Goal: Task Accomplishment & Management: Complete application form

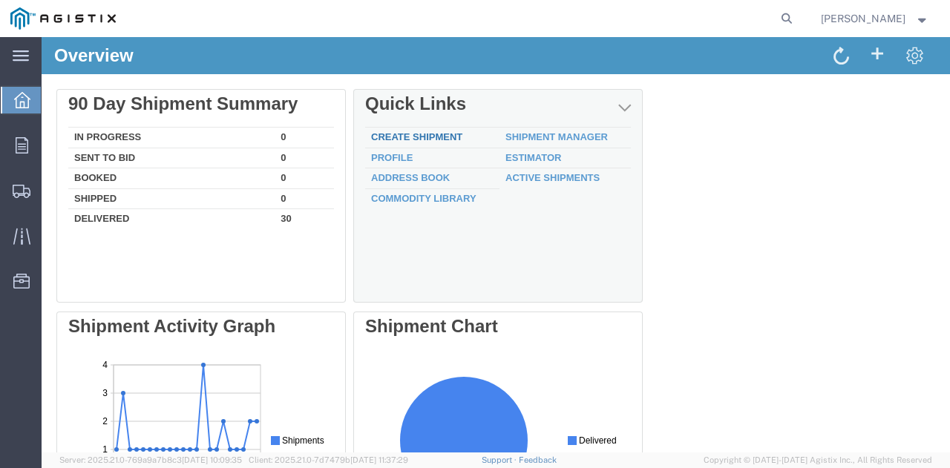
click at [405, 137] on link "Create Shipment" at bounding box center [416, 136] width 91 height 11
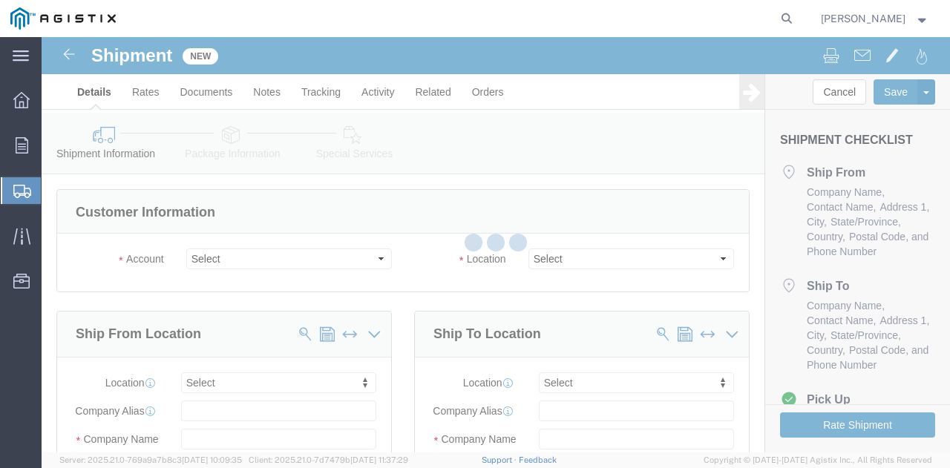
select select
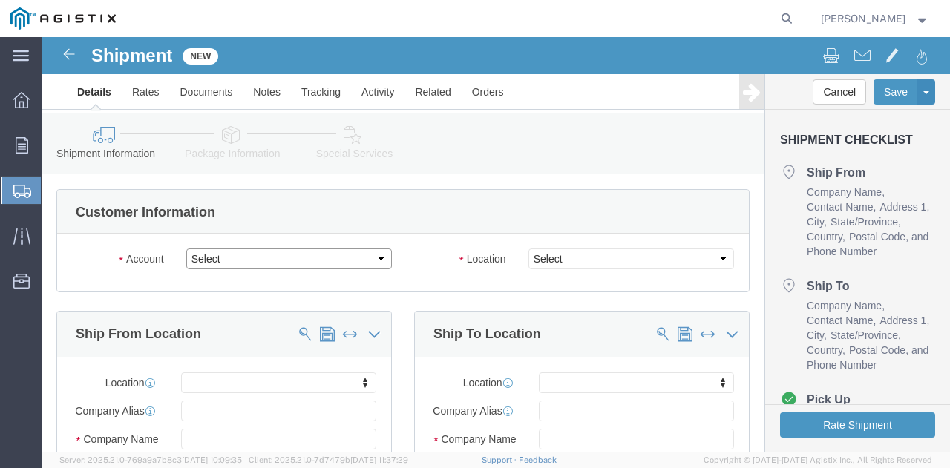
click select "Select PG&E [PERSON_NAME] USA Inc"
select select "9596"
click select "Select PG&E [PERSON_NAME] USA Inc"
select select "PURCHORD"
select select
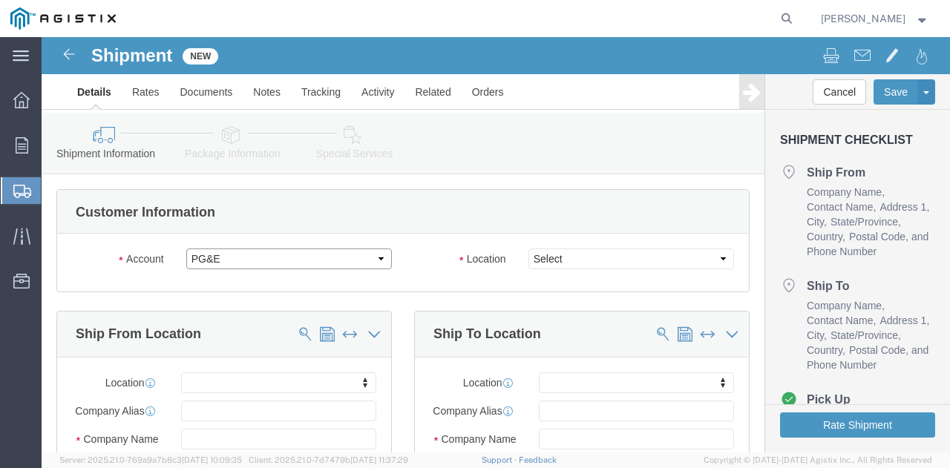
select select
click select "Select All Others [GEOGRAPHIC_DATA] [GEOGRAPHIC_DATA] [GEOGRAPHIC_DATA] [GEOGRA…"
select select "19740"
click select "Select All Others [GEOGRAPHIC_DATA] [GEOGRAPHIC_DATA] [GEOGRAPHIC_DATA] [GEOGRA…"
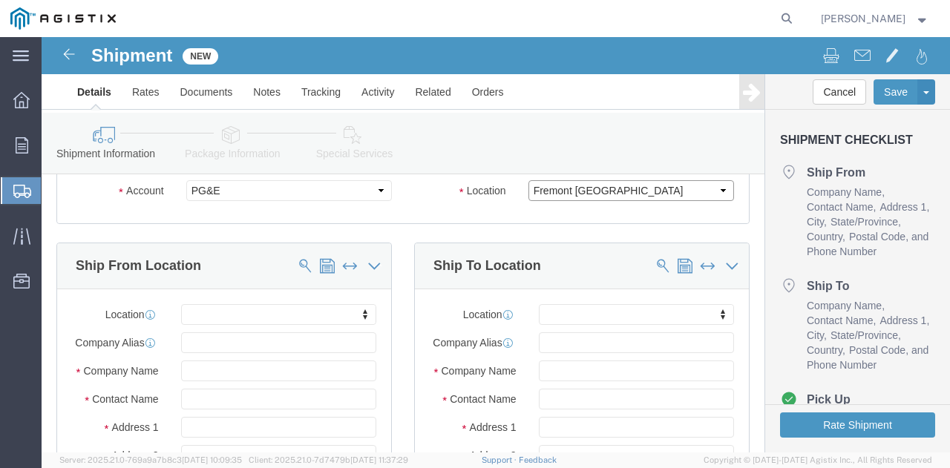
scroll to position [148, 0]
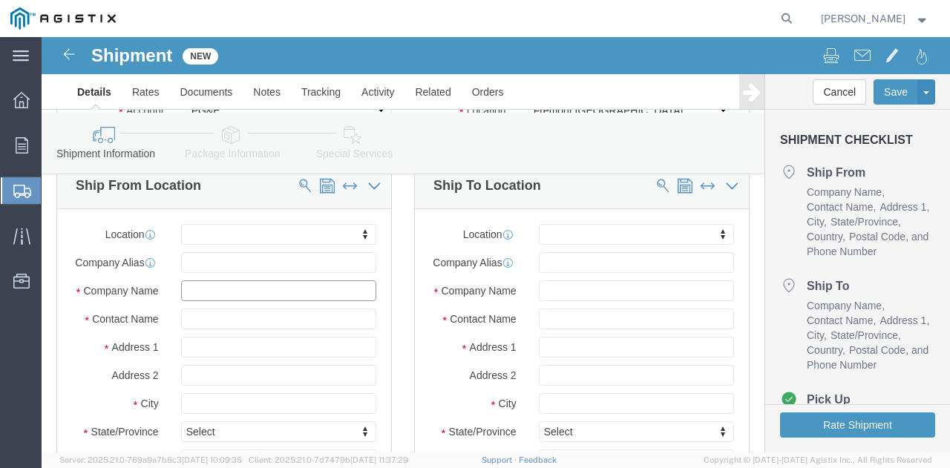
click input "text"
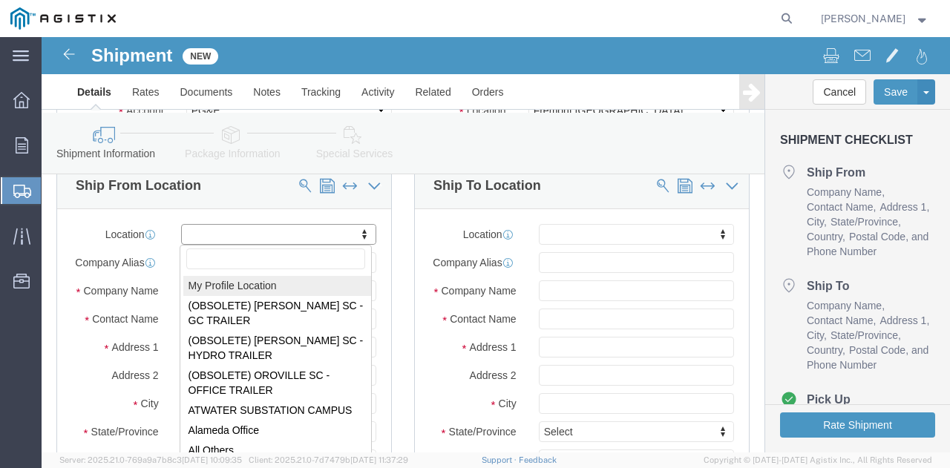
select select "MYPROFILE"
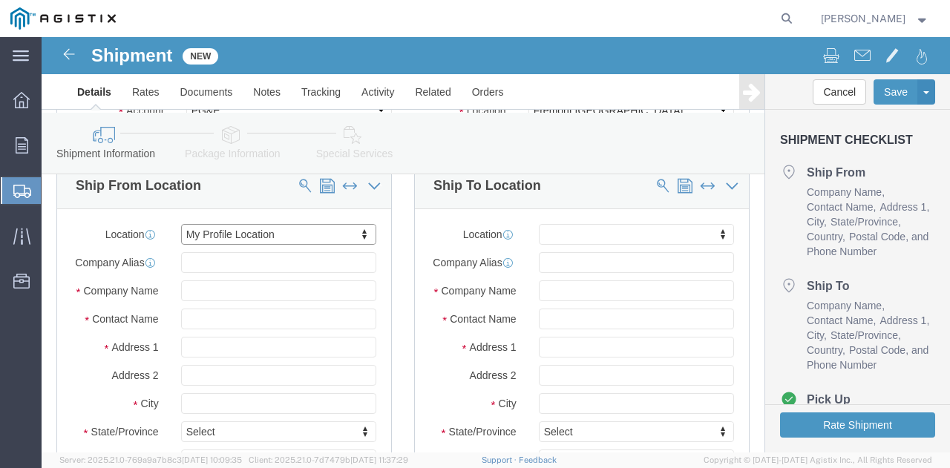
type input "[PERSON_NAME] USA Inc"
type input "[PERSON_NAME]"
type input "[STREET_ADDRESS]"
type input "Weirton"
type input "26062"
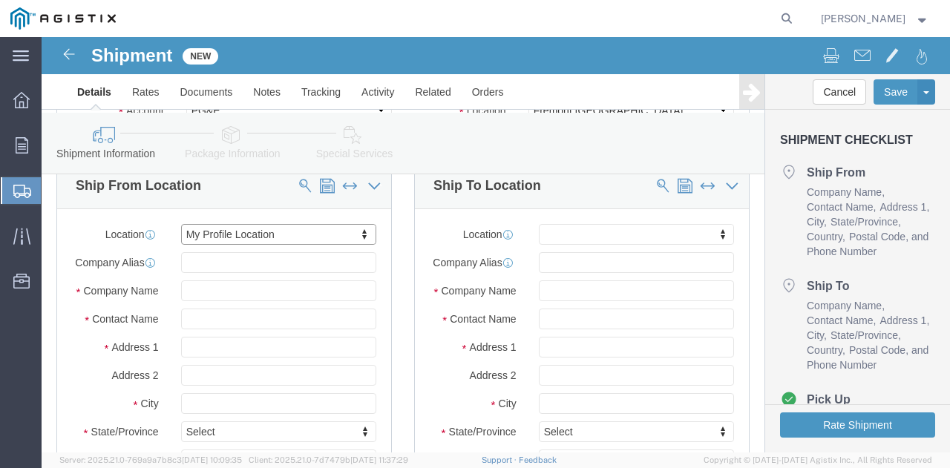
type input "[PHONE_NUMBER]"
type input "329117"
type input "[PERSON_NAME][EMAIL_ADDRESS][DOMAIN_NAME]"
checkbox input "true"
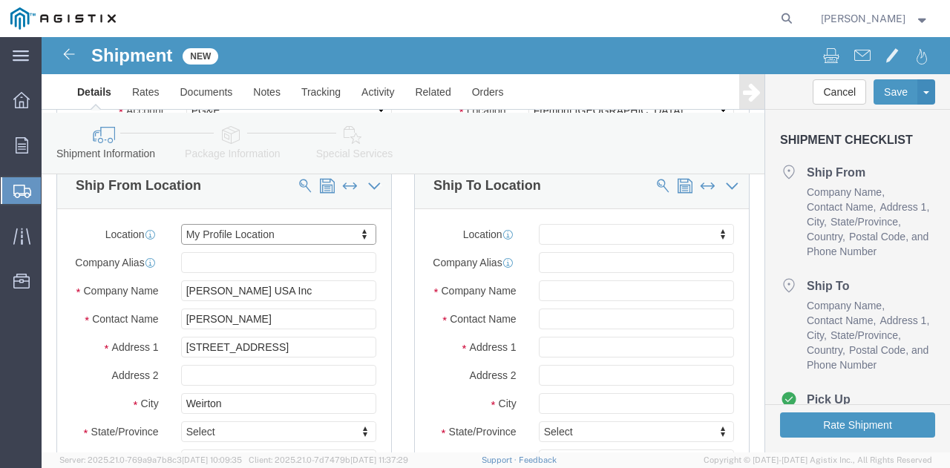
select select "WV"
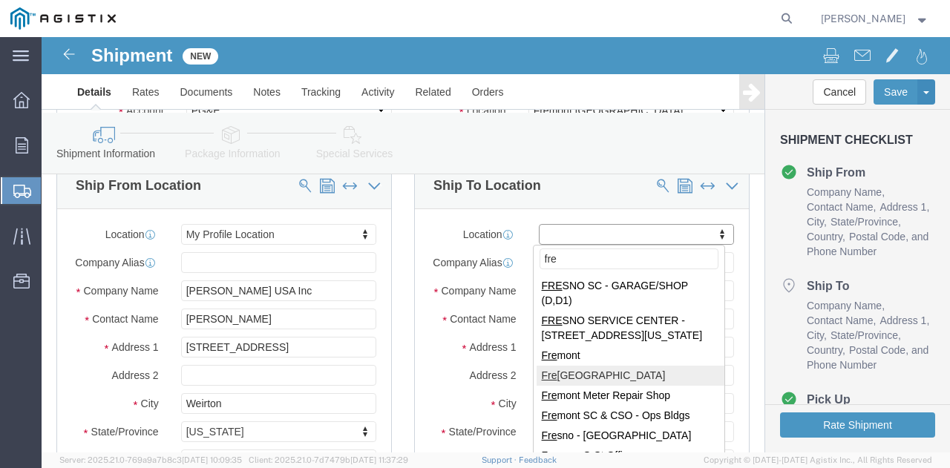
type input "fre"
select select "19740"
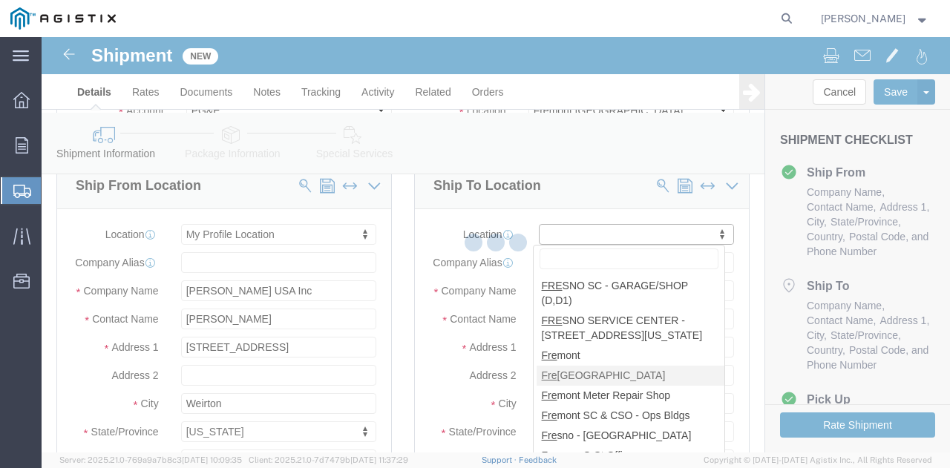
type input "PG&E"
type input "[STREET_ADDRESS][PERSON_NAME]"
type input "Fremont"
type input "94538"
select select "CA"
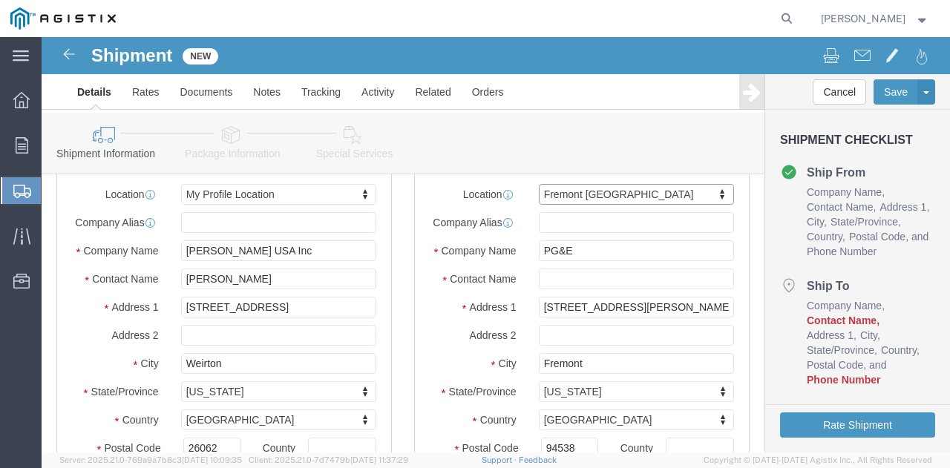
scroll to position [223, 0]
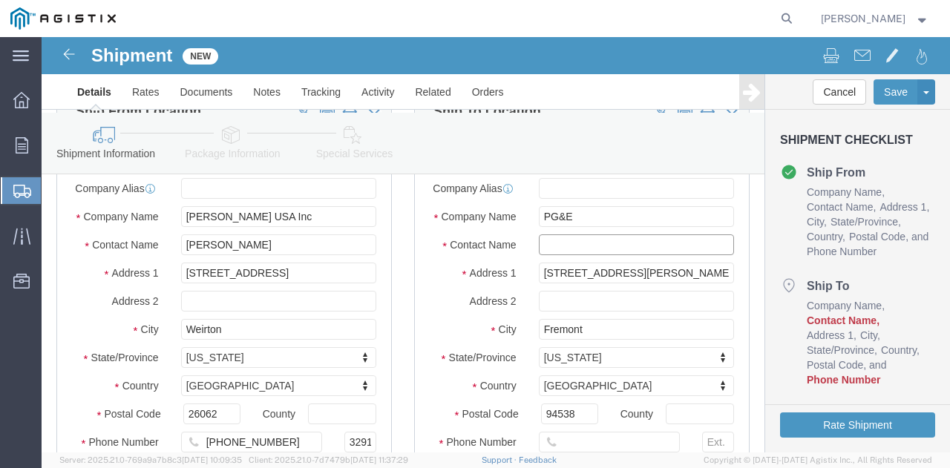
click input "text"
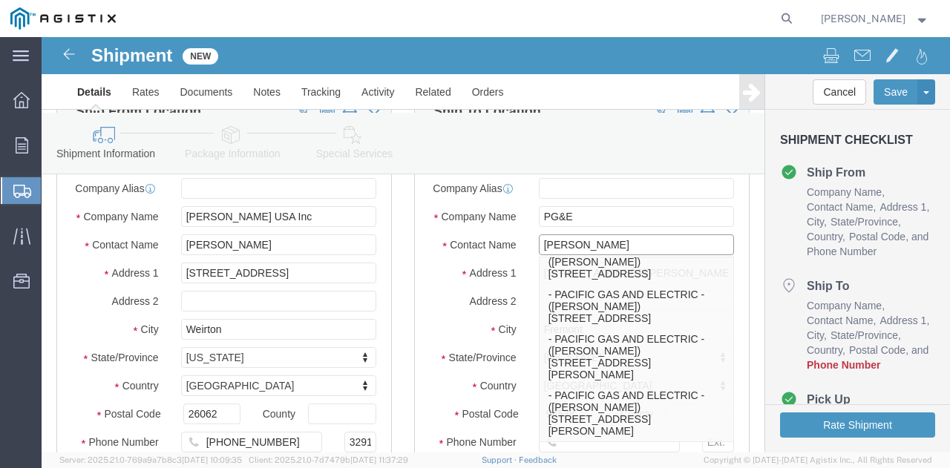
type input "[PERSON_NAME]"
click label "Contact Name"
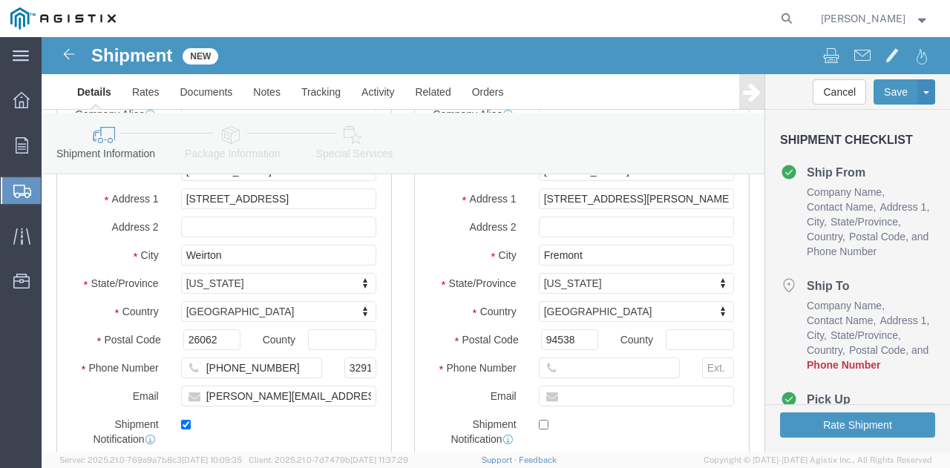
scroll to position [371, 0]
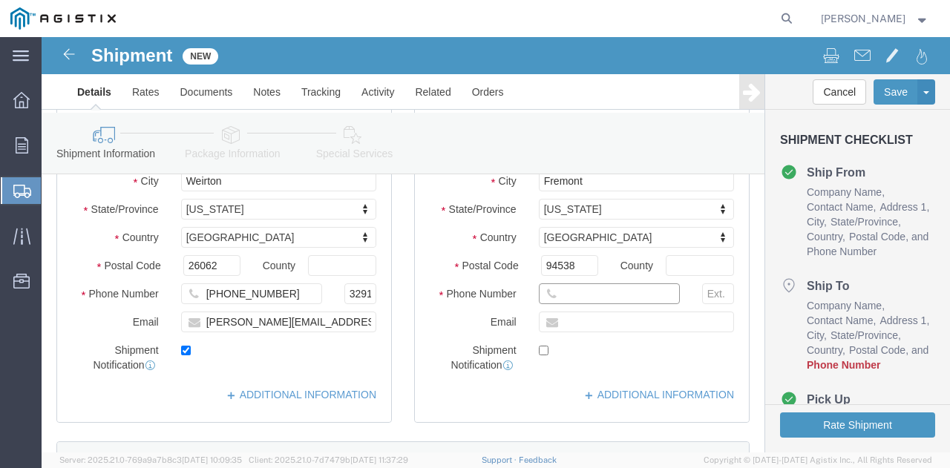
click input "text"
click label "Email"
click input "4159109601"
click input "415-9109601"
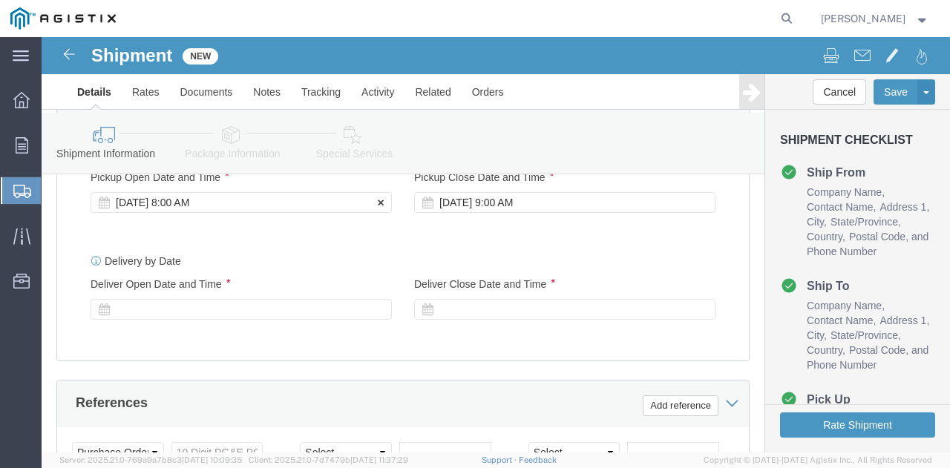
scroll to position [668, 0]
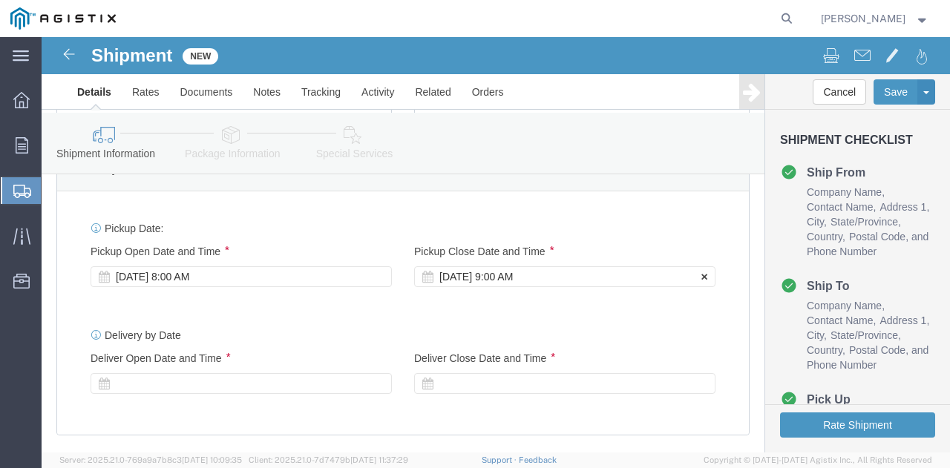
type input "[PHONE_NUMBER]"
click div "[DATE] 9:00 AM"
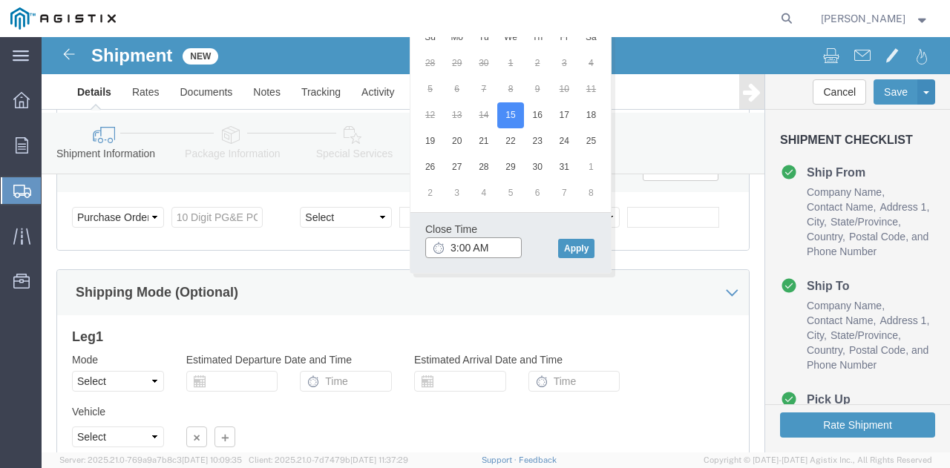
click input "3:00 AM"
type input "3:00 PM"
click div "Close Time 3:00 PM [DATE] 9:00 AM - [DATE] 9:00 AM Cancel Apply"
click button "Apply"
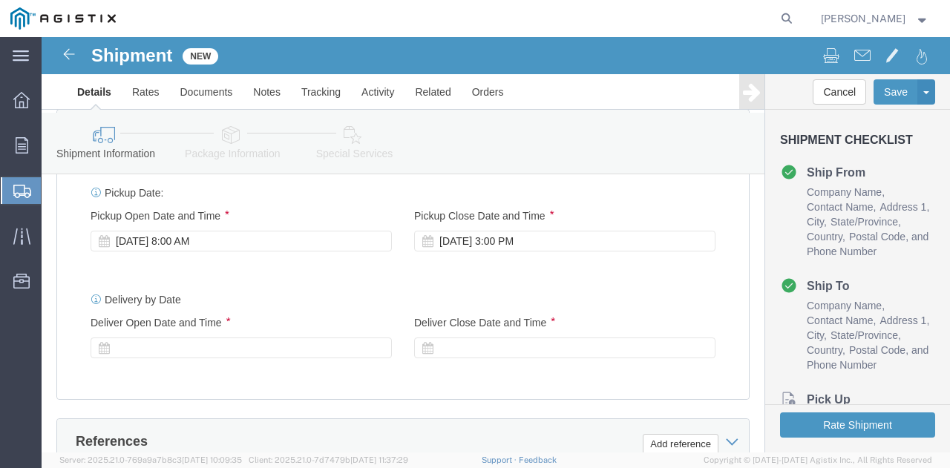
scroll to position [681, 0]
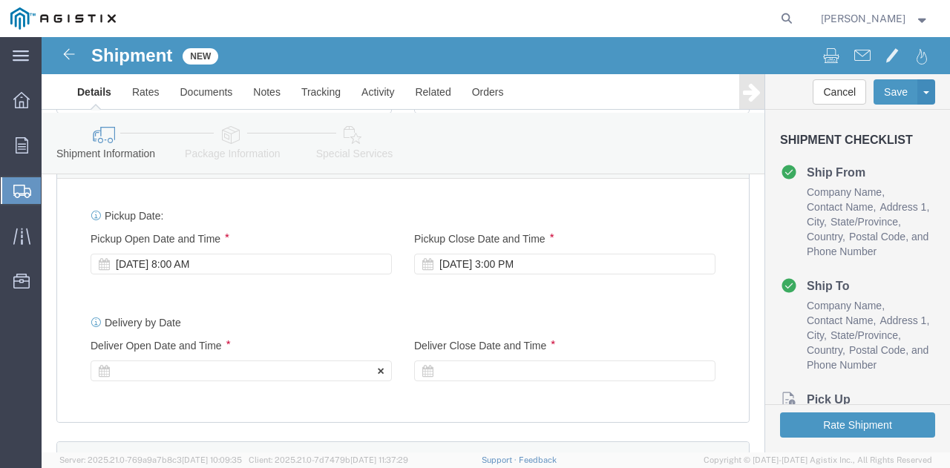
click div
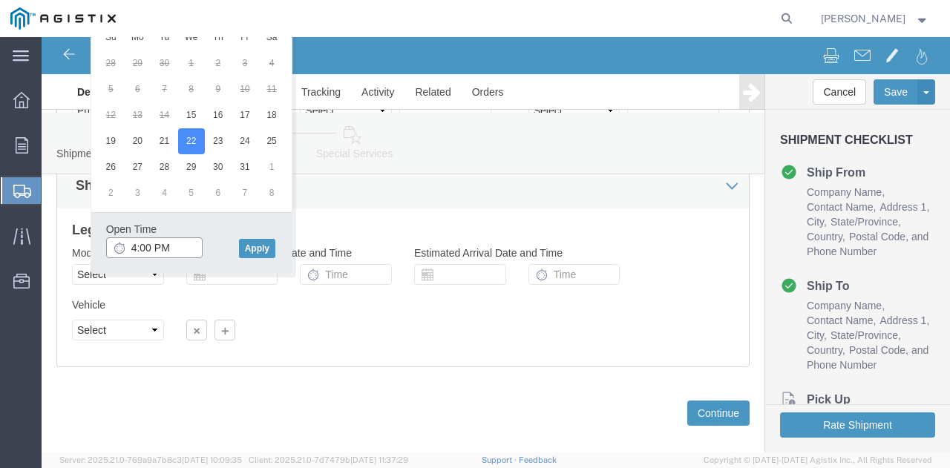
click input "4:00 PM"
click input "8:00 PM"
type input "8:00 AM"
click div "Open Time 8:00 AM"
click button "Apply"
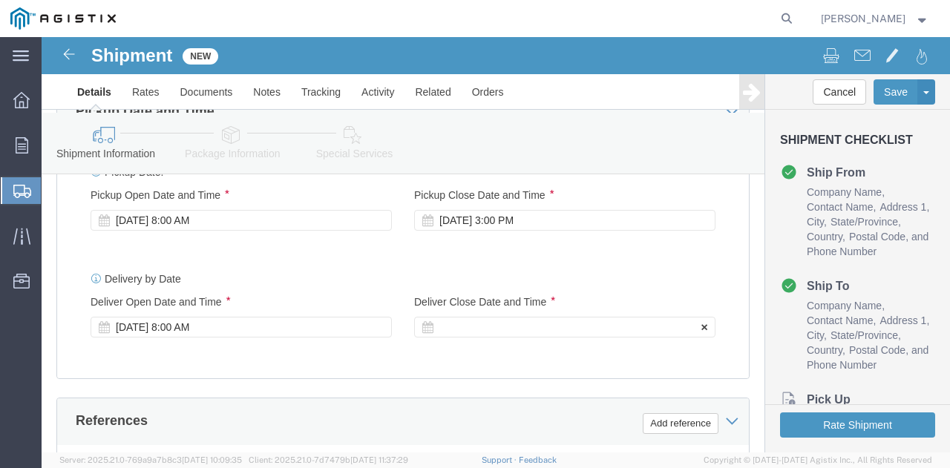
scroll to position [713, 0]
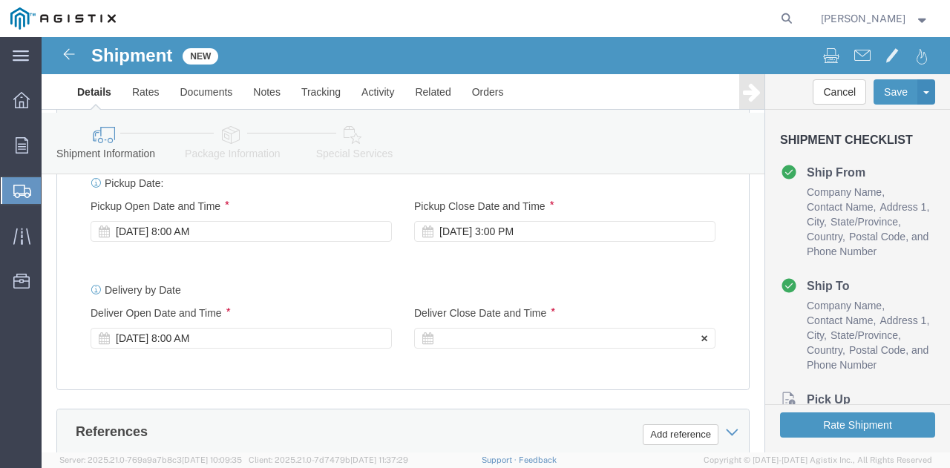
click div
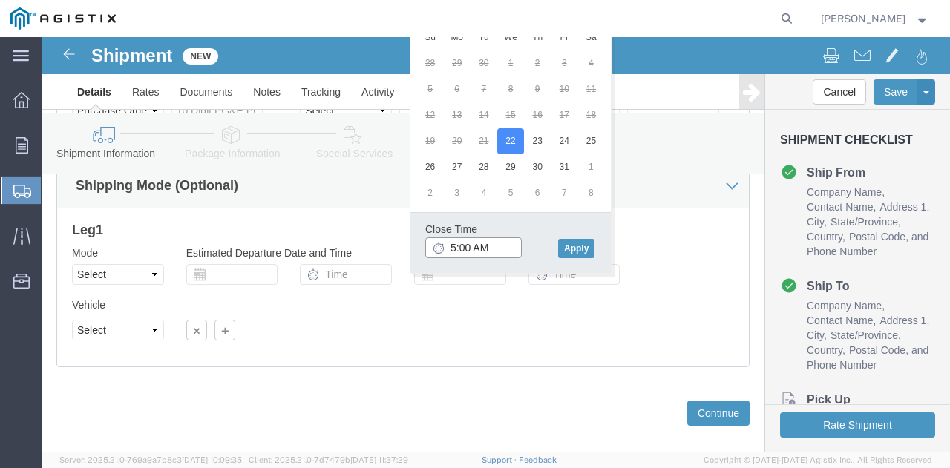
click input "5:00 AM"
type input "5:00 PM"
click div "Close Time 5:00 PM"
click div "Vehicle Select Size Select Container Number Owner Select Shipper Vessel"
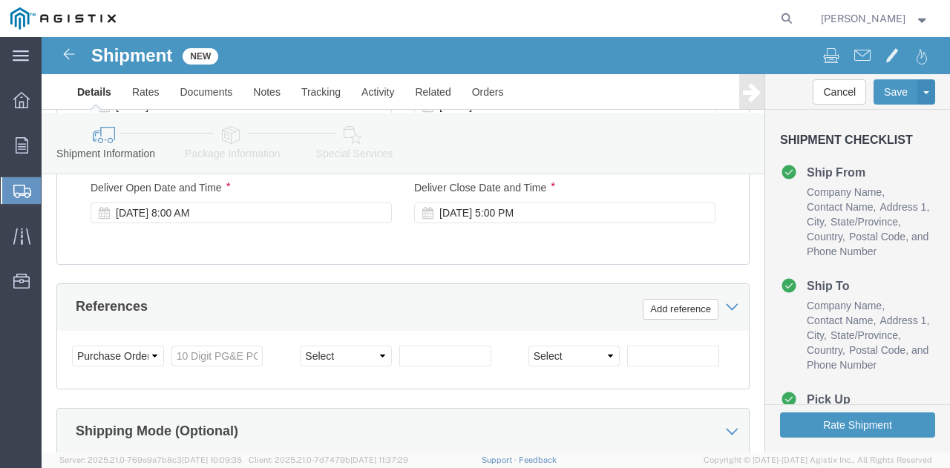
scroll to position [862, 0]
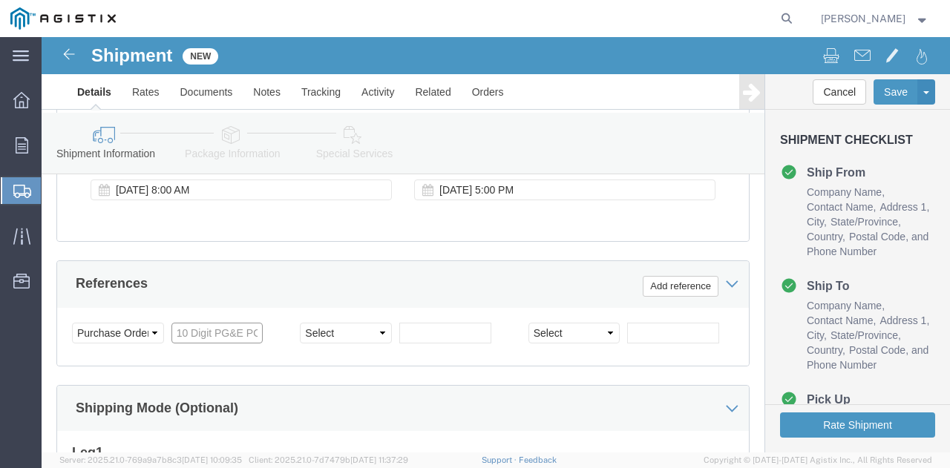
click input "text"
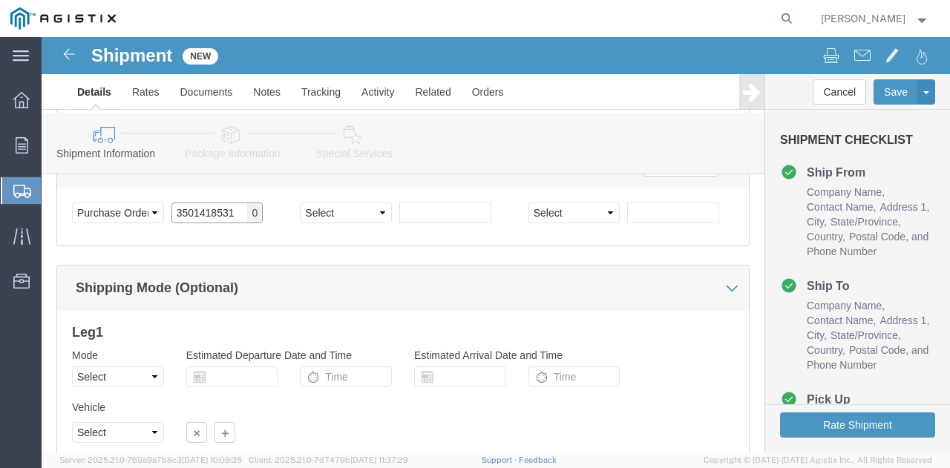
scroll to position [1112, 0]
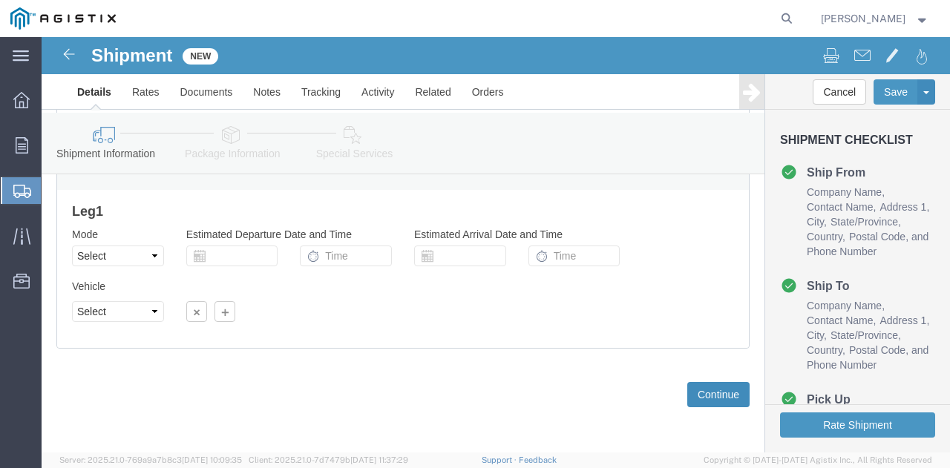
type input "3501418531"
click button "Continue"
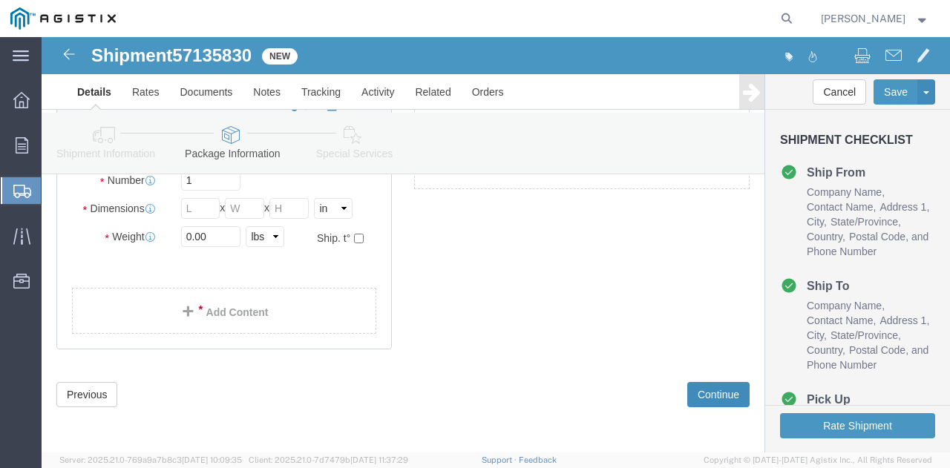
scroll to position [86, 0]
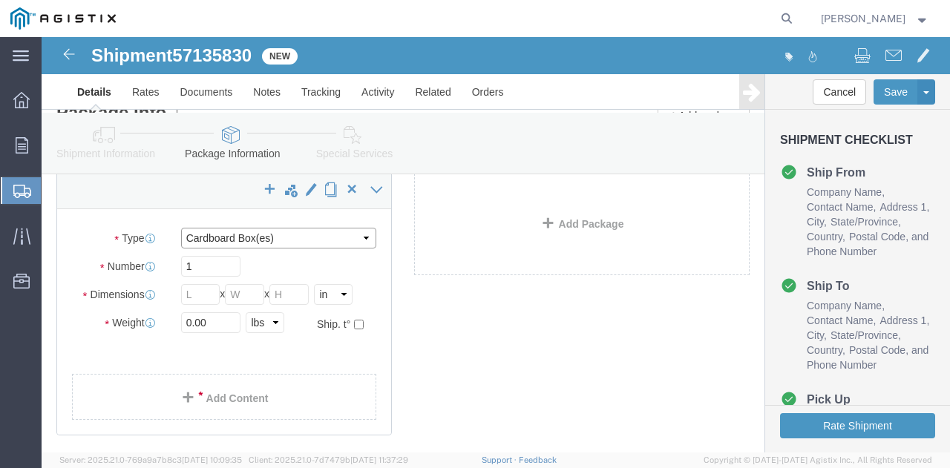
click select "Select Bulk Bundle(s) Cardboard Box(es) Carton(s) Crate(s) Drum(s) (Fiberboard)…"
select select "YRPK"
click select "Select Bulk Bundle(s) Cardboard Box(es) Carton(s) Crate(s) Drum(s) (Fiberboard)…"
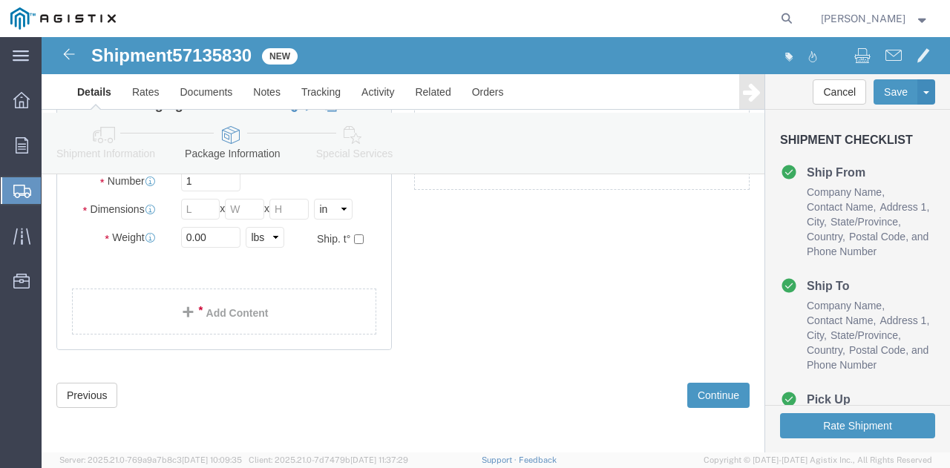
scroll to position [97, 0]
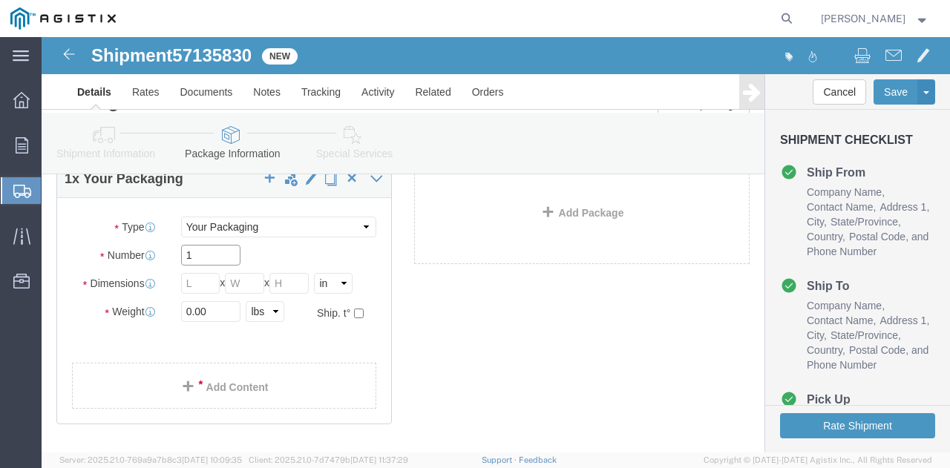
click input "1"
type input "8"
click input "text"
type input "32"
type input "48"
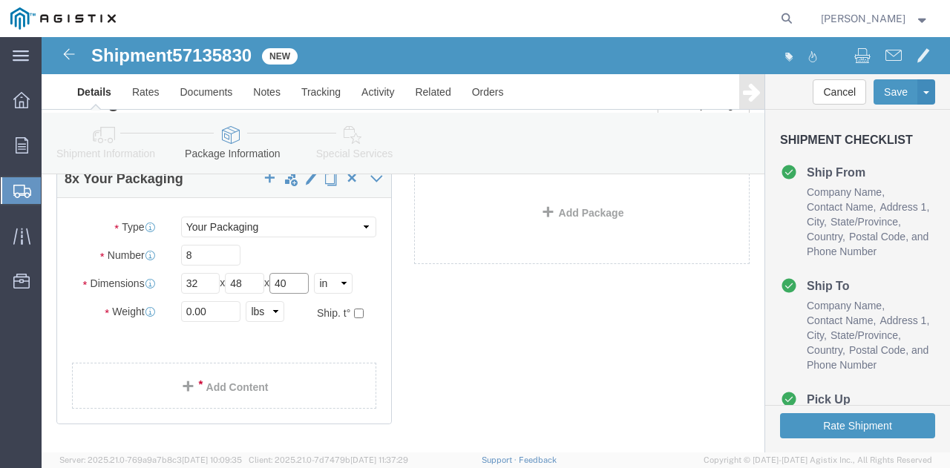
type input "40"
click input "0.00"
type input "0"
type input "4240"
click link "Add Content"
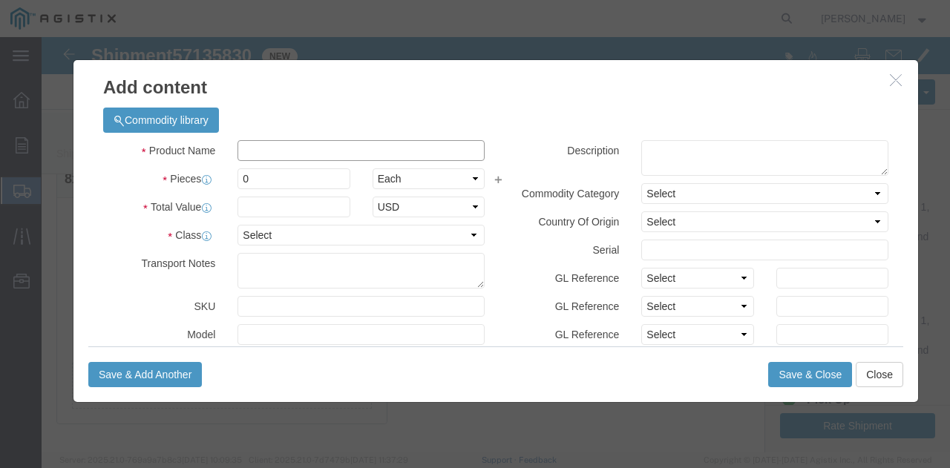
click input "text"
type input "GAS REGULATORS"
click input "0"
type input "1152"
click input "text"
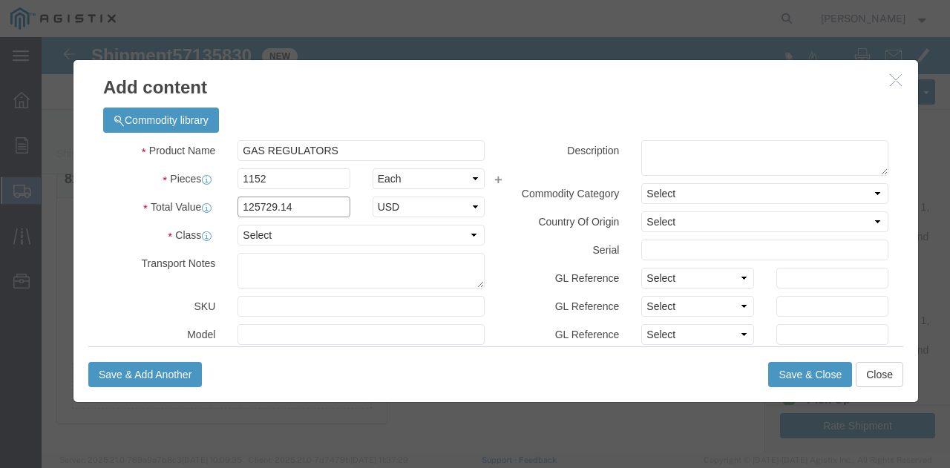
type input "125729.14"
click select "Select 50 55 60 65 70 85 92.5 100 125 175 250 300 400"
select select "70"
click select "Select 50 55 60 65 70 85 92.5 100 125 175 250 300 400"
click input "text"
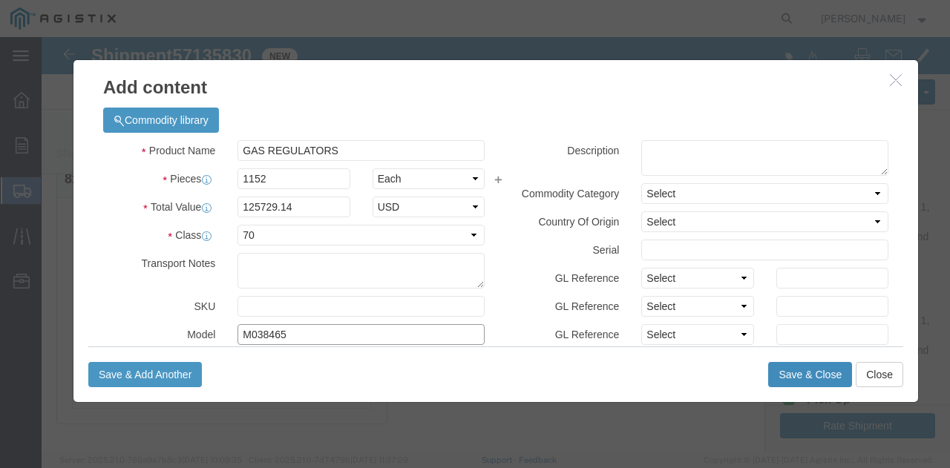
type input "M038465"
click button "Save & Close"
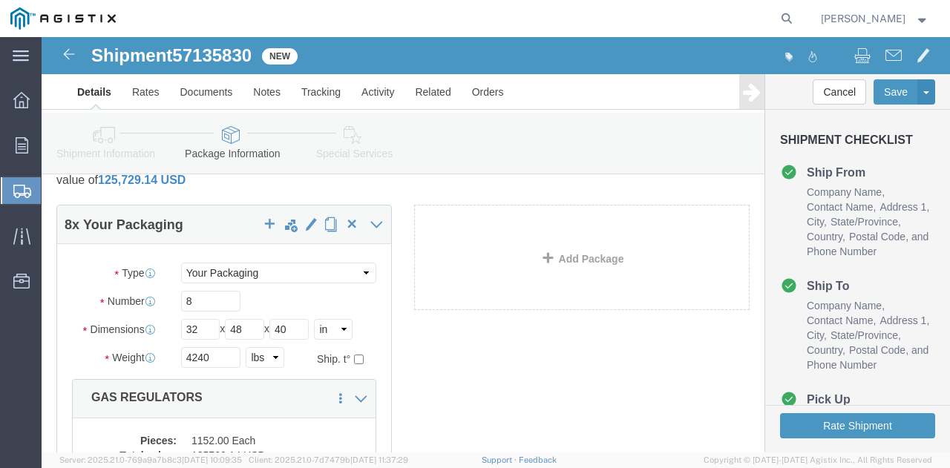
scroll to position [74, 0]
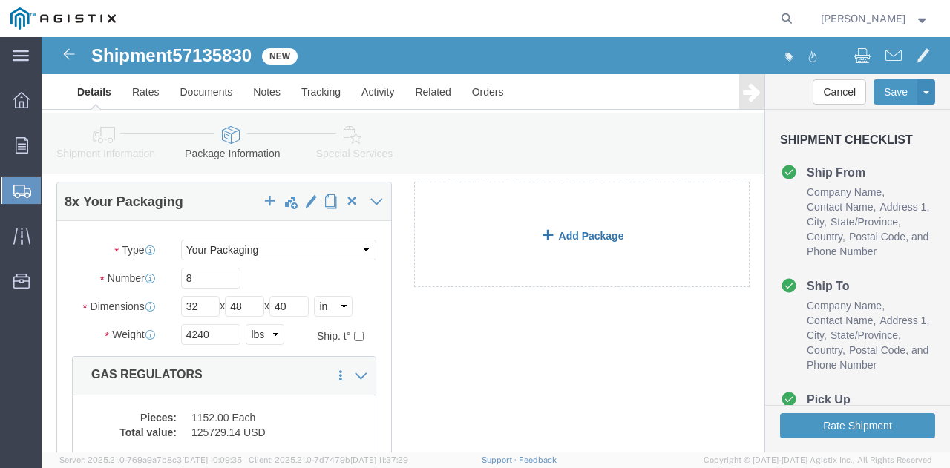
click link "Add Package"
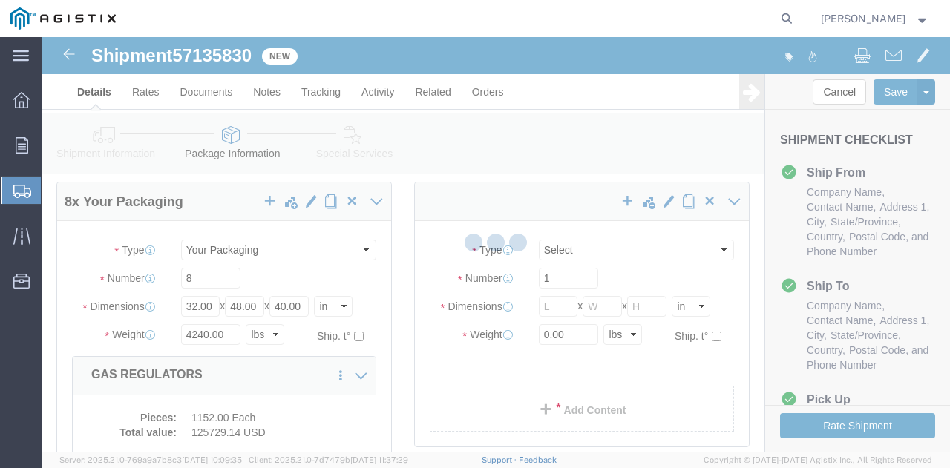
select select "CBOX"
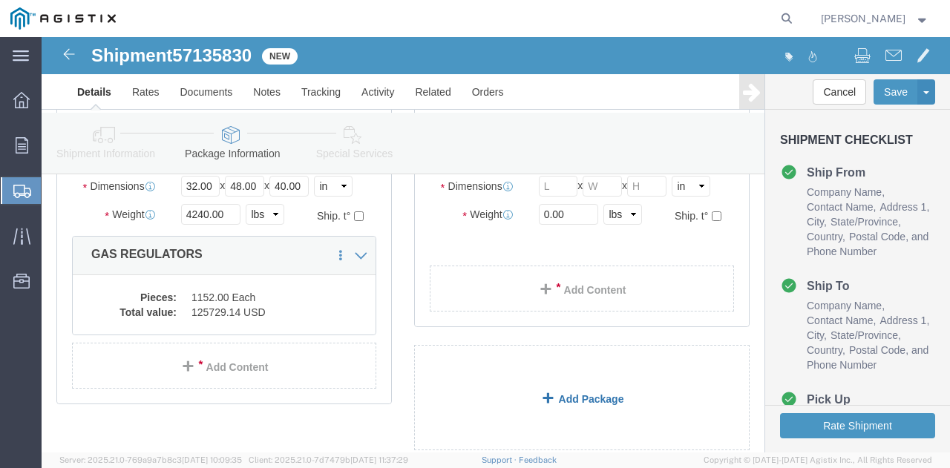
scroll to position [65, 0]
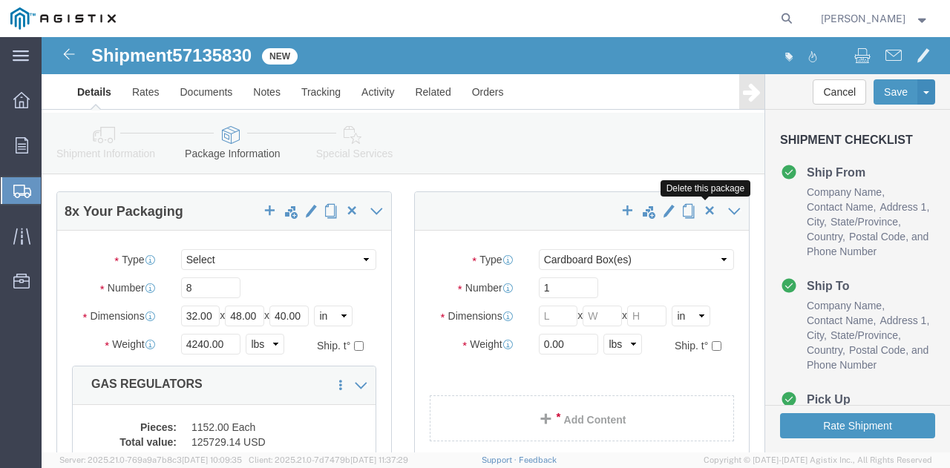
click span "button"
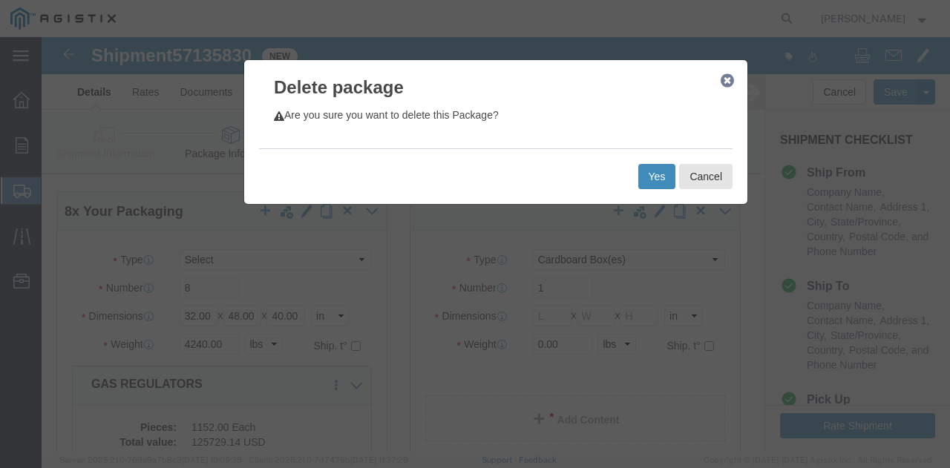
click button "Yes"
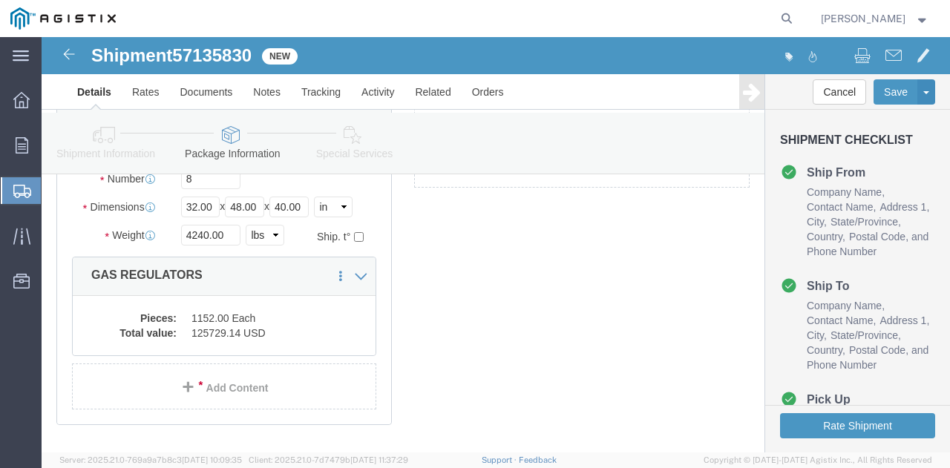
scroll to position [248, 0]
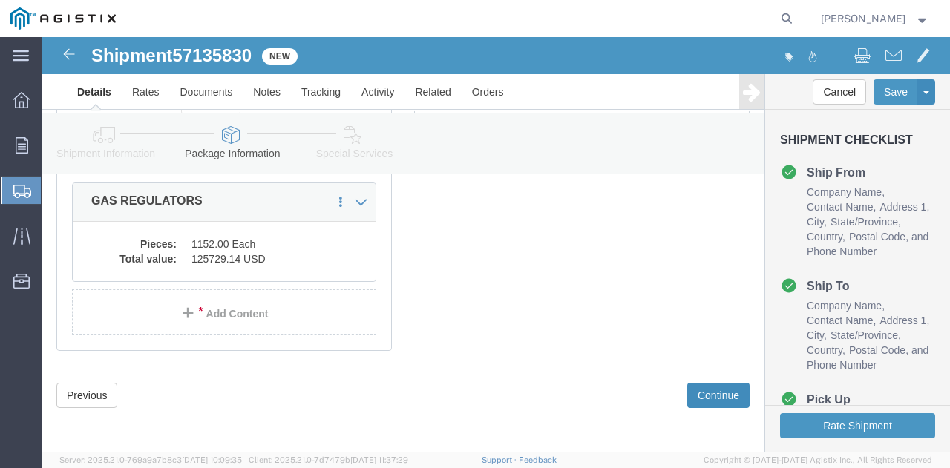
click button "Continue"
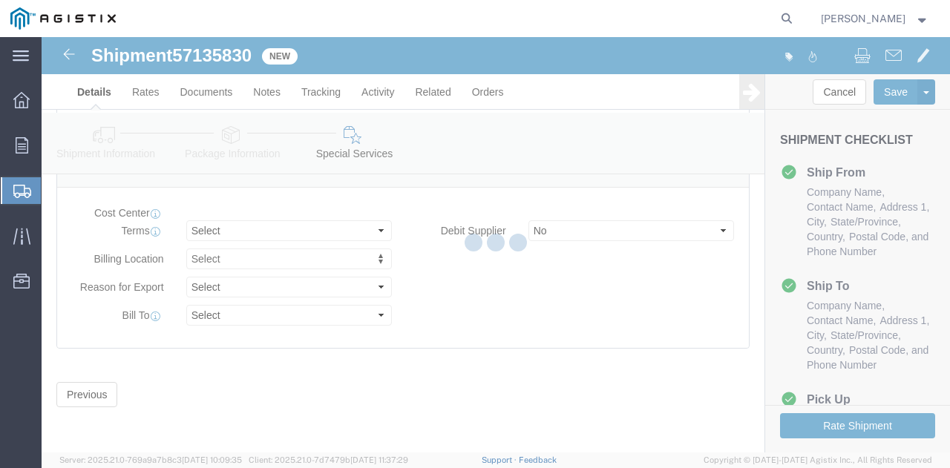
scroll to position [206, 0]
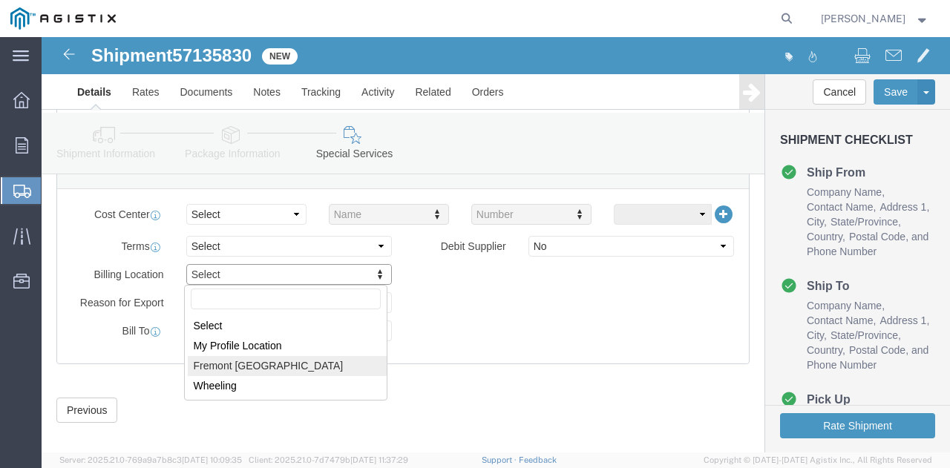
select "19740"
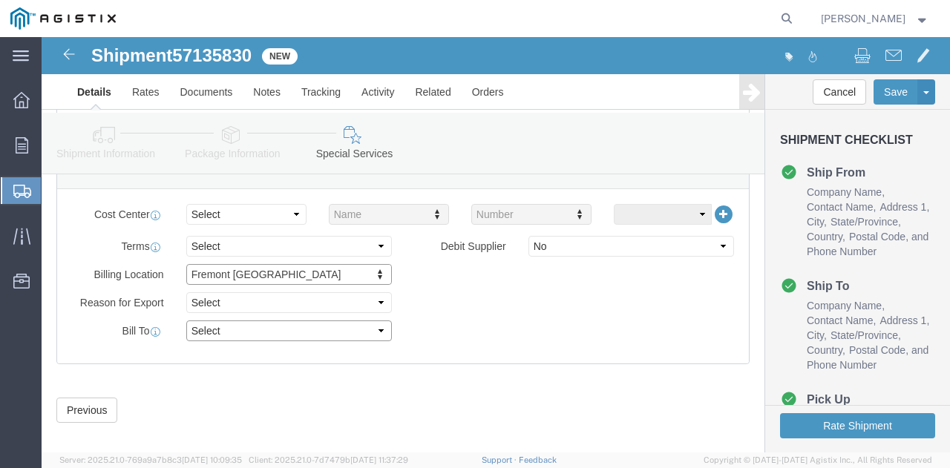
click select "Select Recipient Account Sender/Shipper Third Party Account"
select select "RCPN"
click select "Select Recipient Account Sender/Shipper Third Party Account"
type input "PG&E"
type input "[STREET_ADDRESS][PERSON_NAME]"
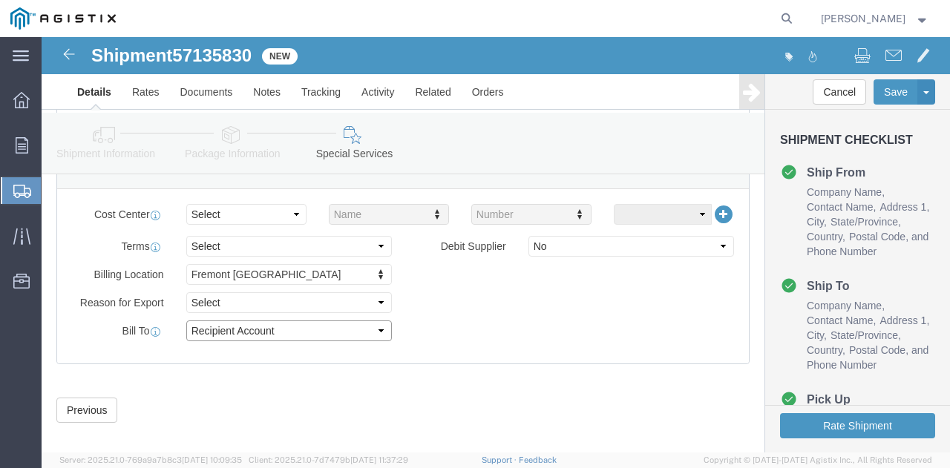
select select "US"
select select "CA"
type input "[PHONE_NUMBER]"
type input "[PERSON_NAME]"
type input "Fremont"
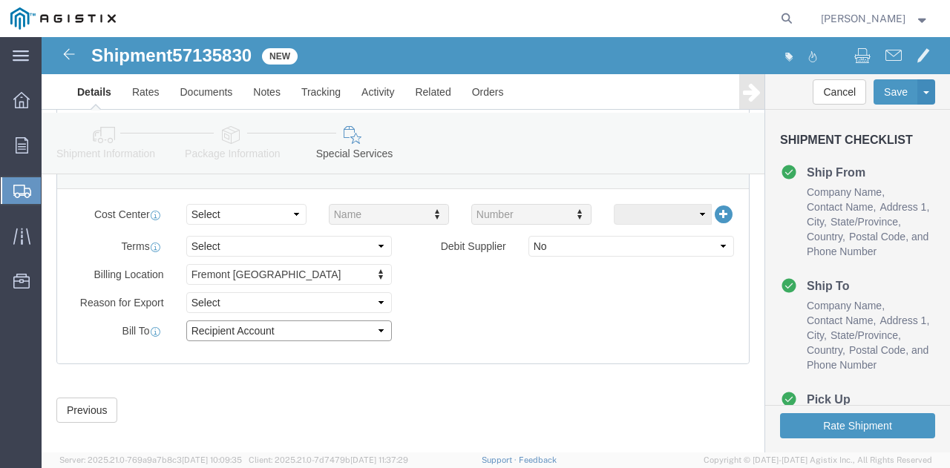
type input "94538"
click select "Select DHL FedEx Express UPS"
click div "Billing Location [GEOGRAPHIC_DATA] [GEOGRAPHIC_DATA] Select My Profile Location…"
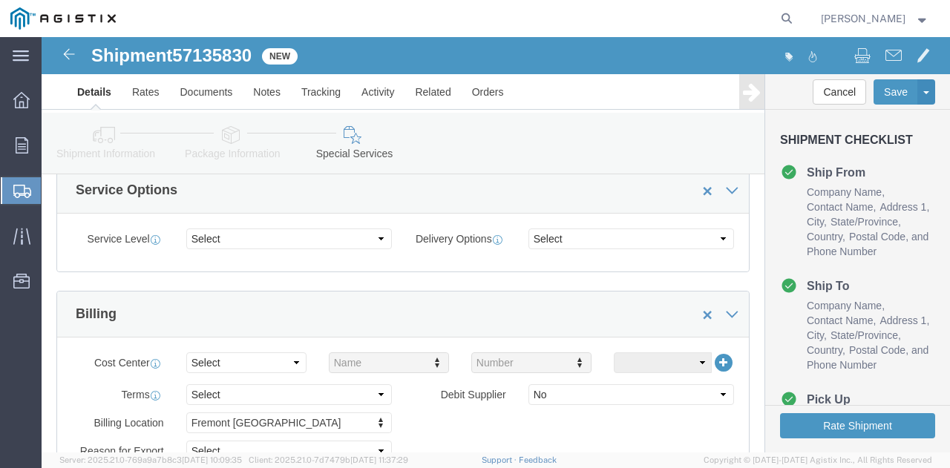
scroll to position [0, 0]
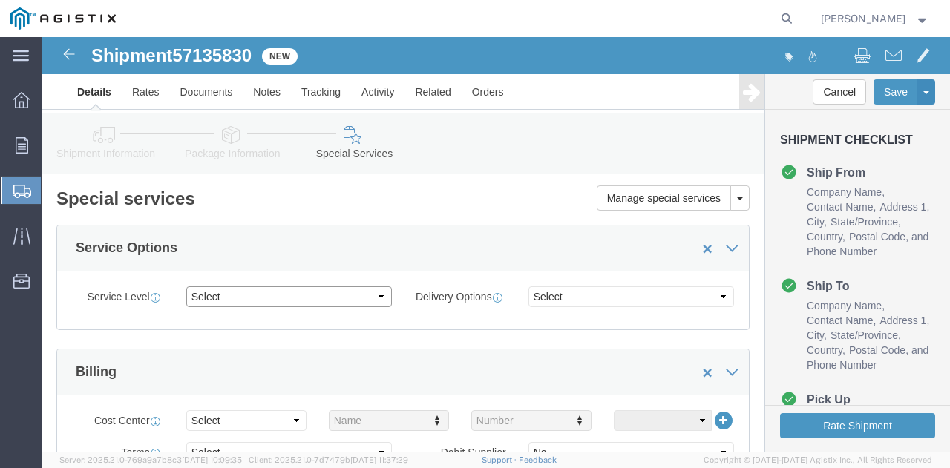
click select "Select 1 Day 2 Day 3-5 Day Economy 5+ Day"
select select "3-5 Day Economy"
click select "Select 1 Day 2 Day 3-5 Day Economy 5+ Day"
click select "Select ATA DTA DTD"
select select "DTD"
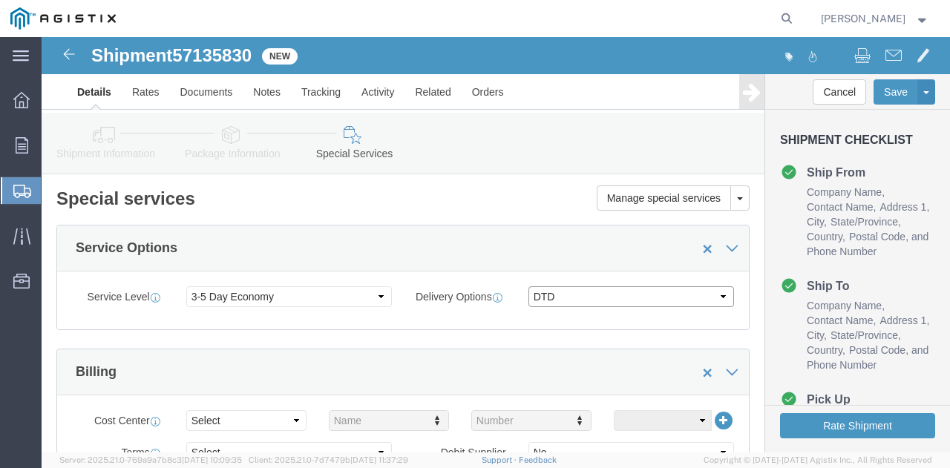
click select "Select ATA DTA DTD"
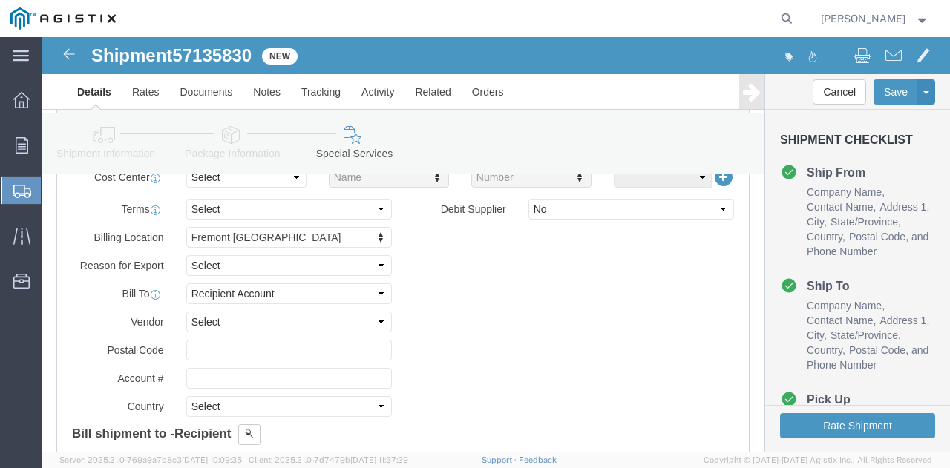
scroll to position [223, 0]
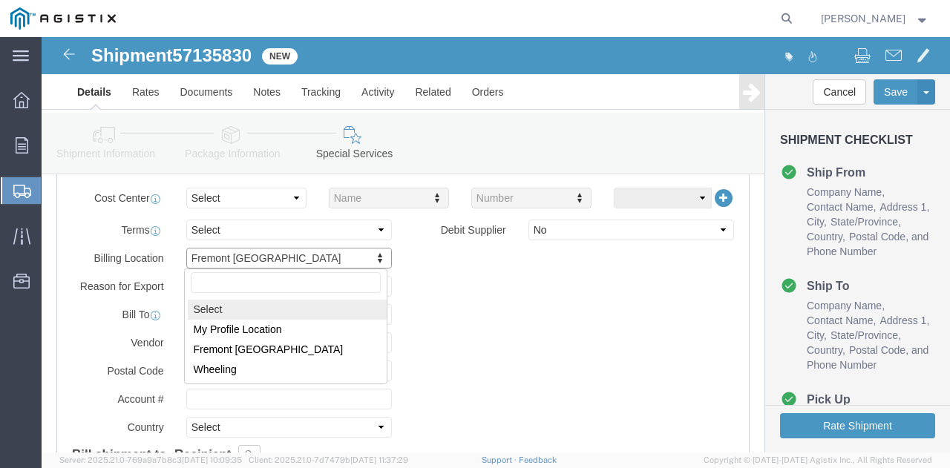
select
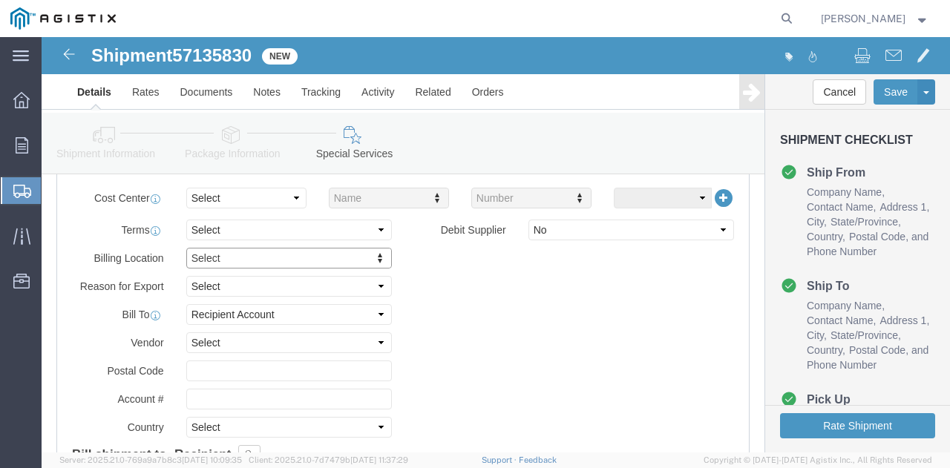
click div "Billing Location Select Select My Profile Location [GEOGRAPHIC_DATA] [GEOGRAPHI…"
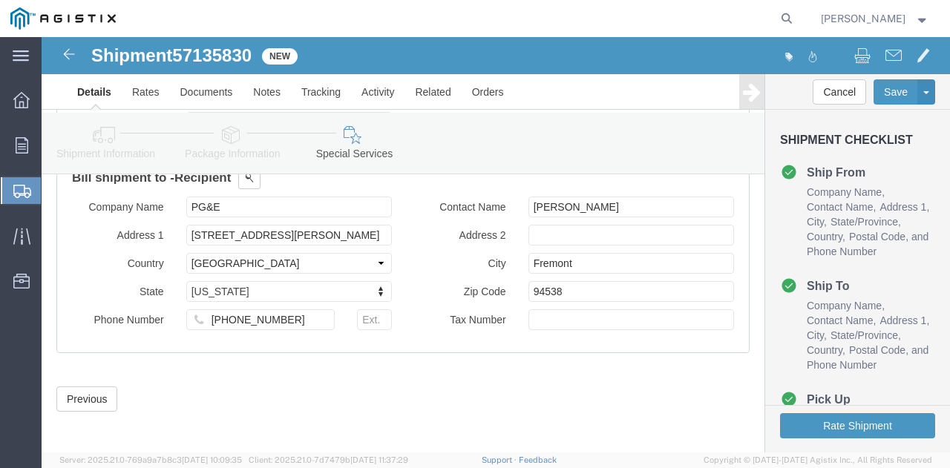
scroll to position [501, 0]
click button "Rate Shipment"
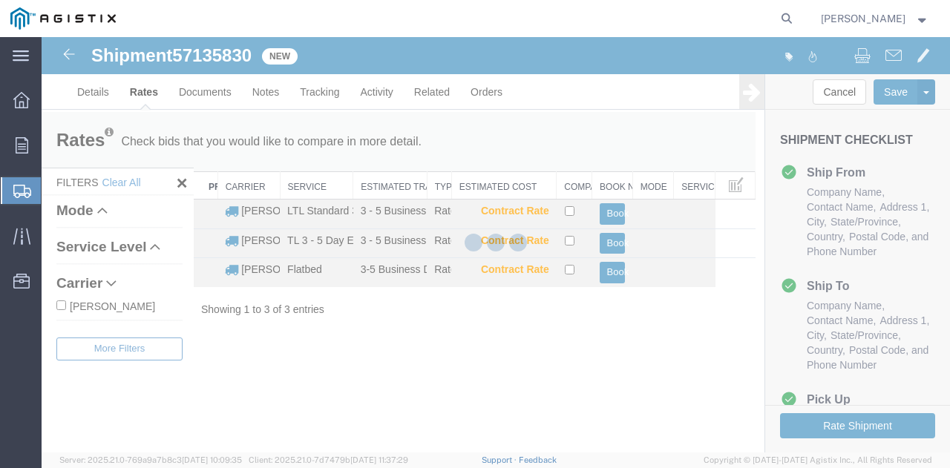
scroll to position [0, 0]
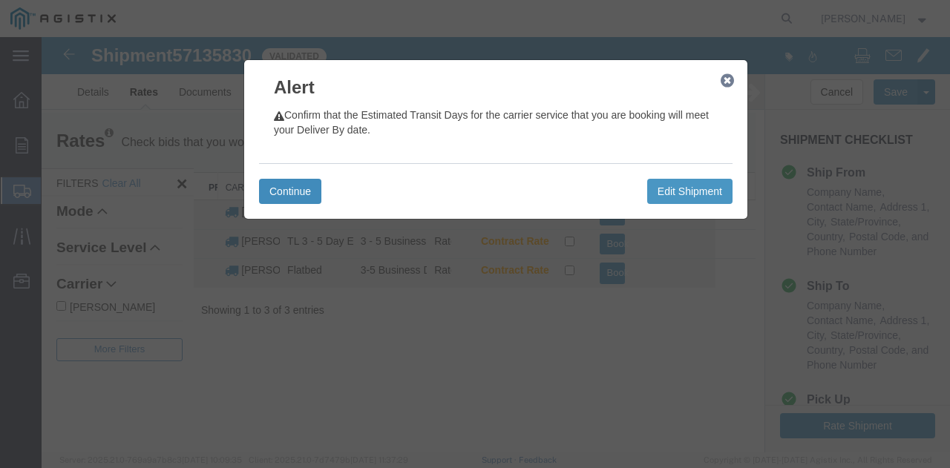
click at [287, 187] on button "Continue" at bounding box center [290, 191] width 62 height 25
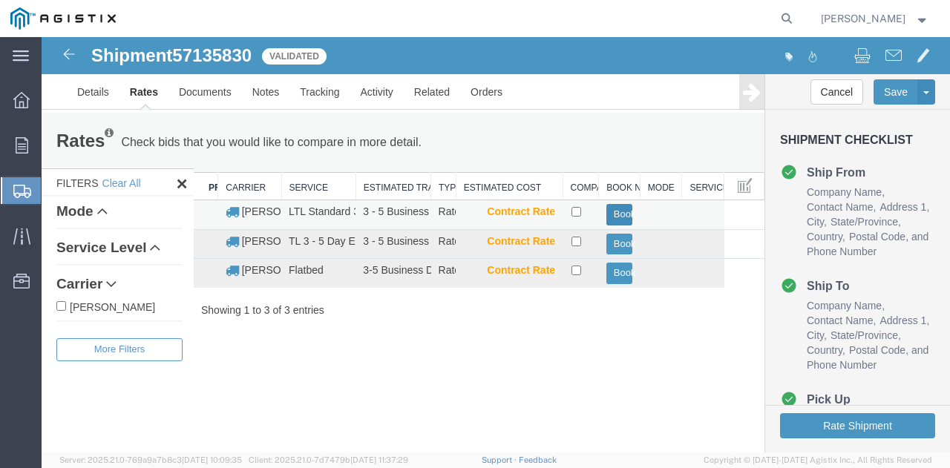
click at [615, 213] on button "Book" at bounding box center [620, 215] width 27 height 22
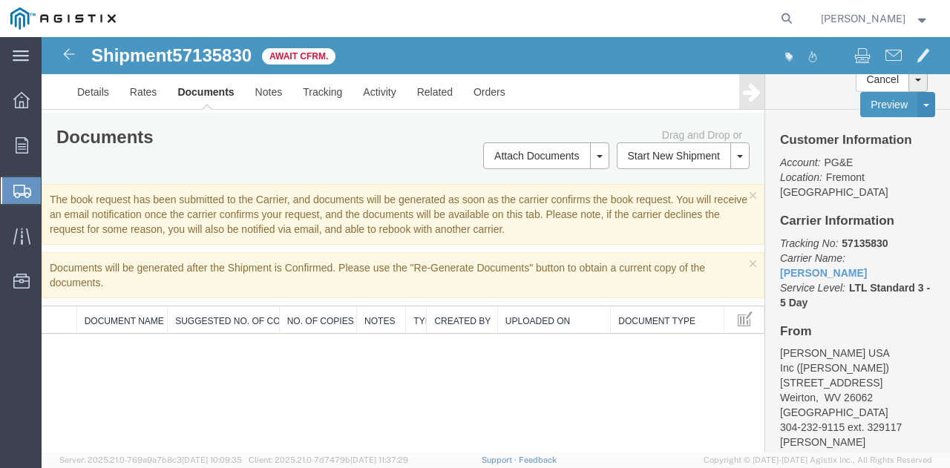
click at [636, 11] on agx-global-search at bounding box center [561, 18] width 475 height 37
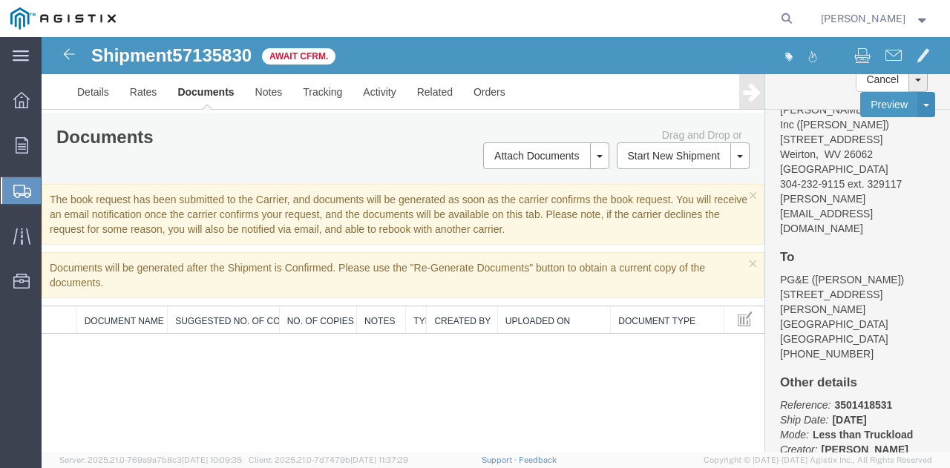
scroll to position [255, 0]
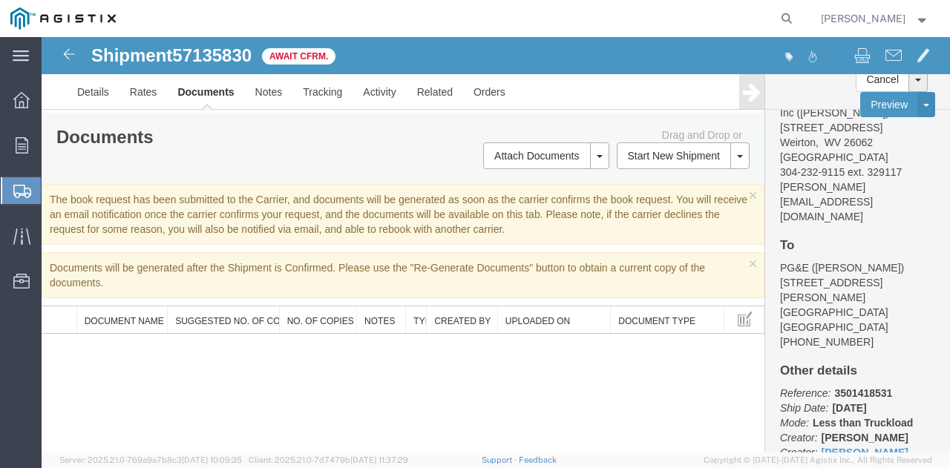
click at [0, 0] on span "Shipment Manager" at bounding box center [0, 0] width 0 height 0
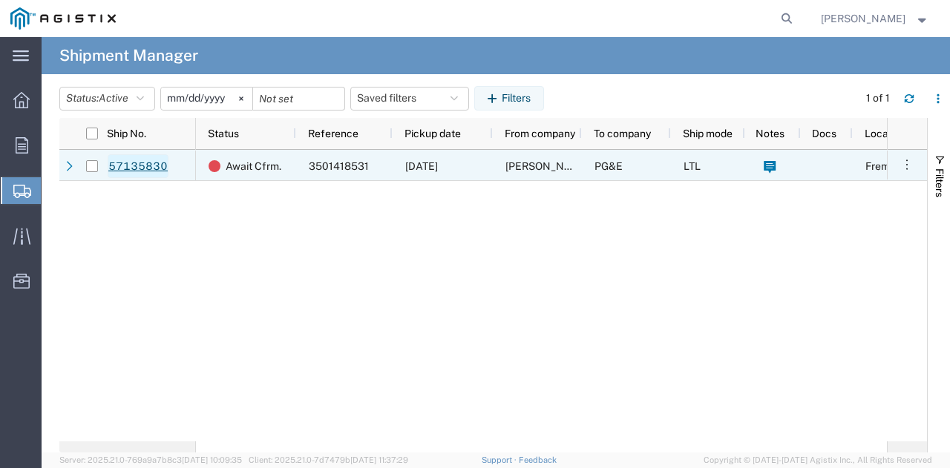
click at [122, 166] on link "57135830" at bounding box center [138, 166] width 61 height 24
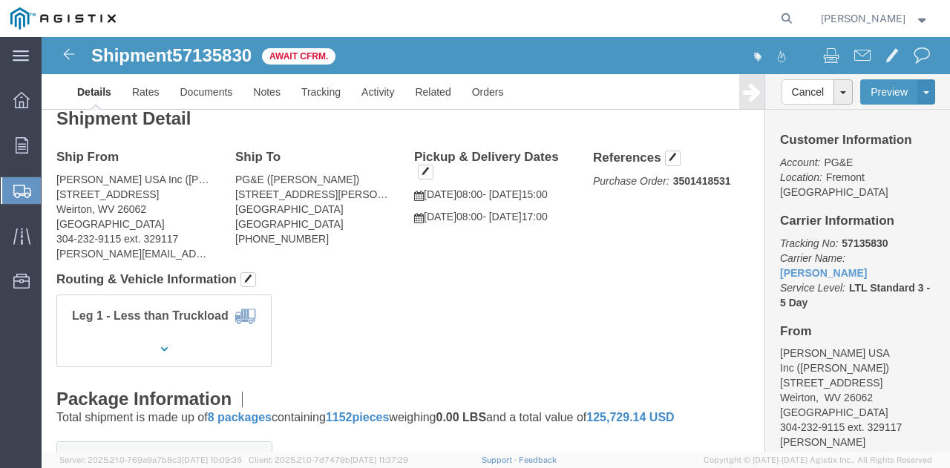
scroll to position [13, 0]
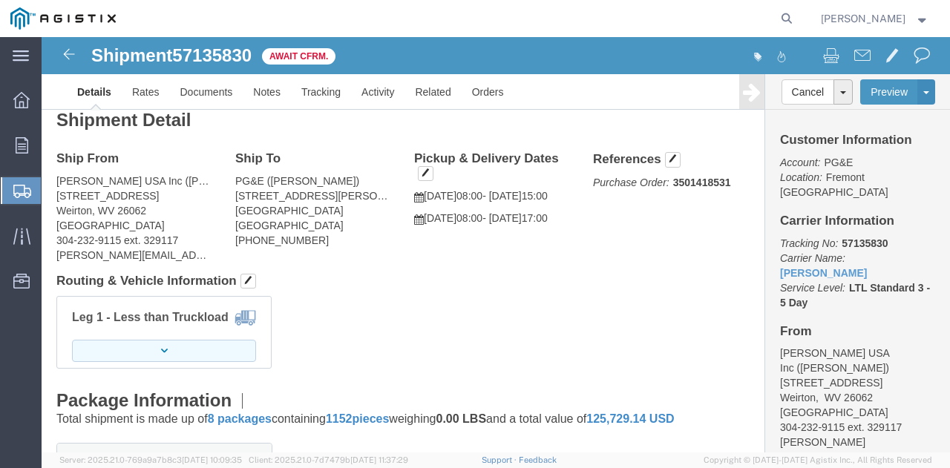
click button "button"
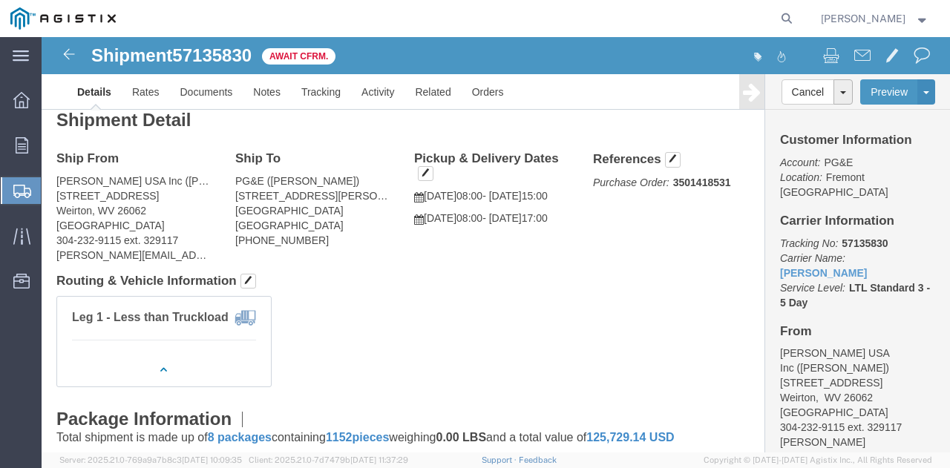
click img
click span "button"
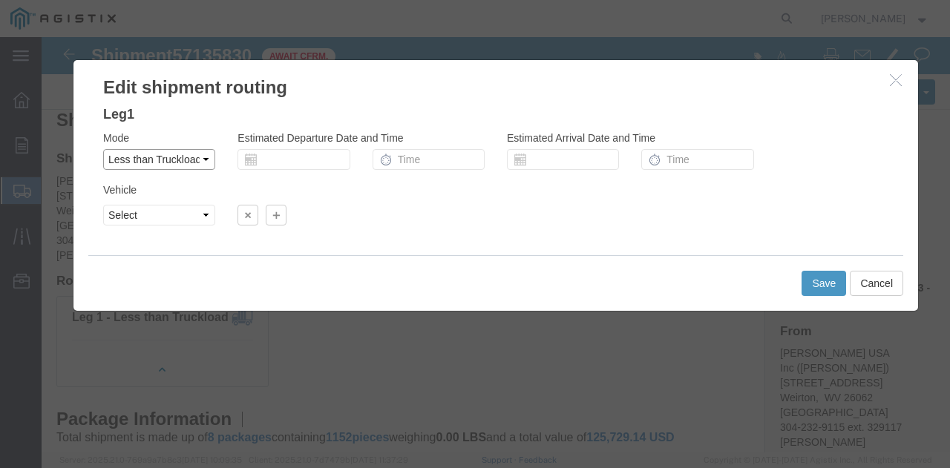
click select "Select Air Less than Truckload Multi-Leg Ocean Freight Rail Small Parcel Truckl…"
select select "TL"
click select "Select Air Less than Truckload Multi-Leg Ocean Freight Rail Small Parcel Truckl…"
select select
click button "Save"
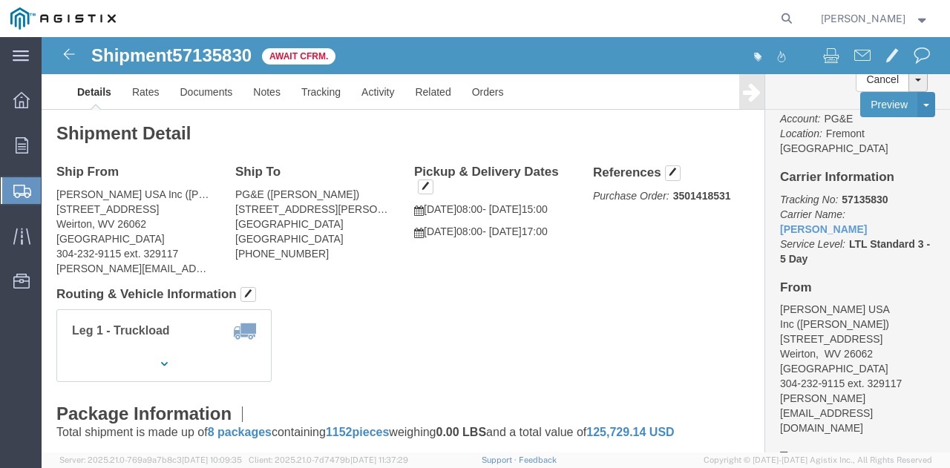
scroll to position [0, 0]
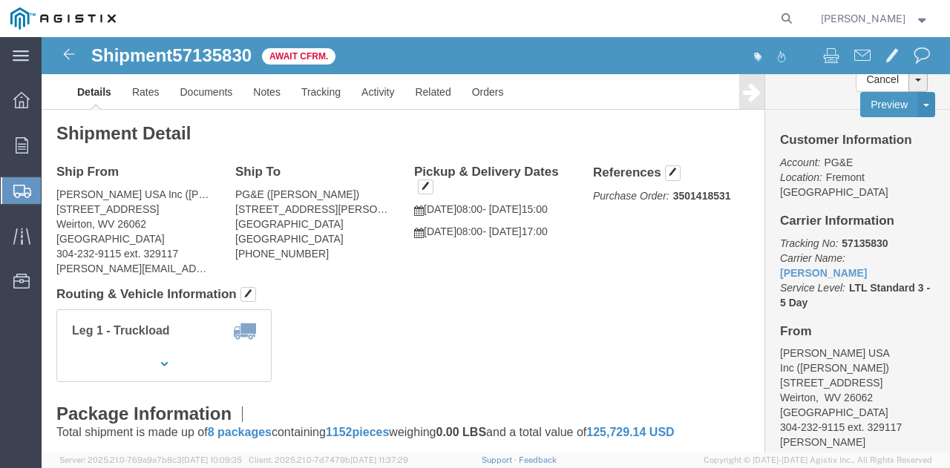
click at [19, 185] on icon at bounding box center [22, 191] width 18 height 13
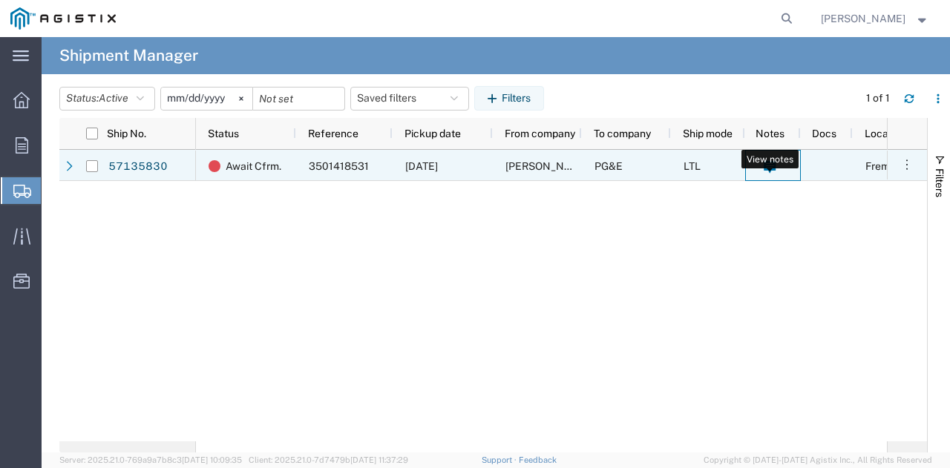
click at [767, 168] on icon at bounding box center [770, 167] width 13 height 13
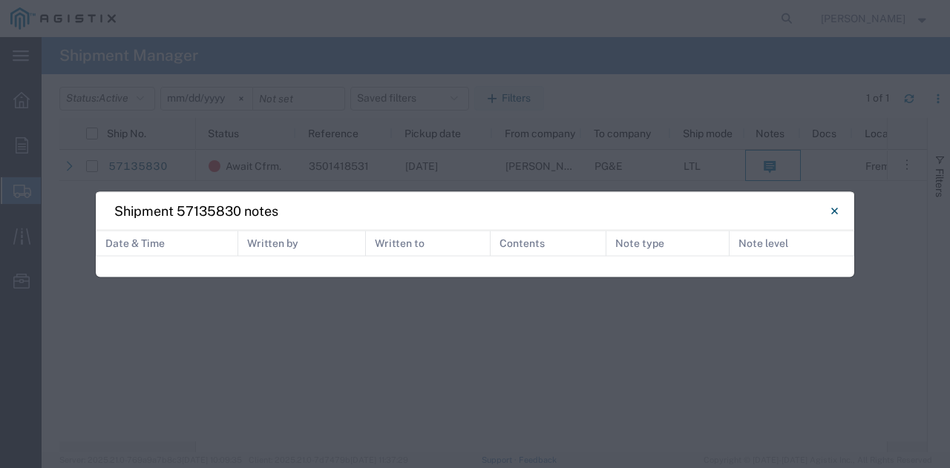
click at [832, 209] on icon "Close" at bounding box center [834, 210] width 7 height 7
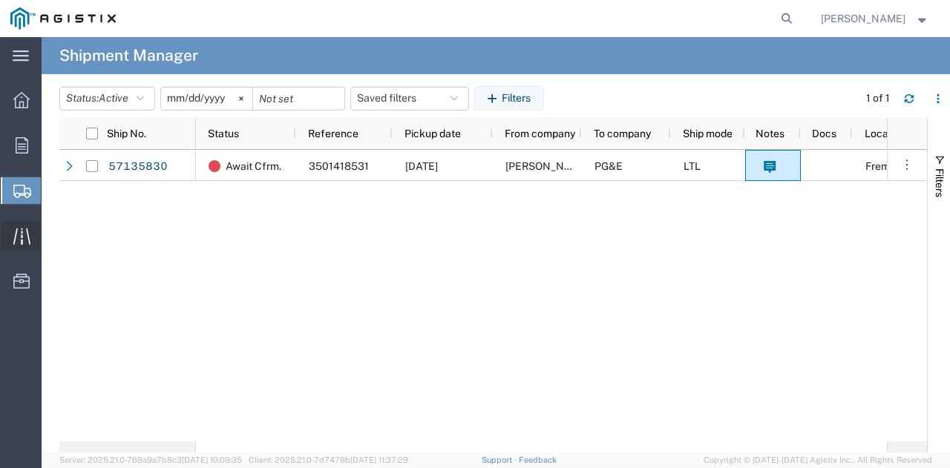
click at [18, 240] on icon at bounding box center [21, 236] width 17 height 17
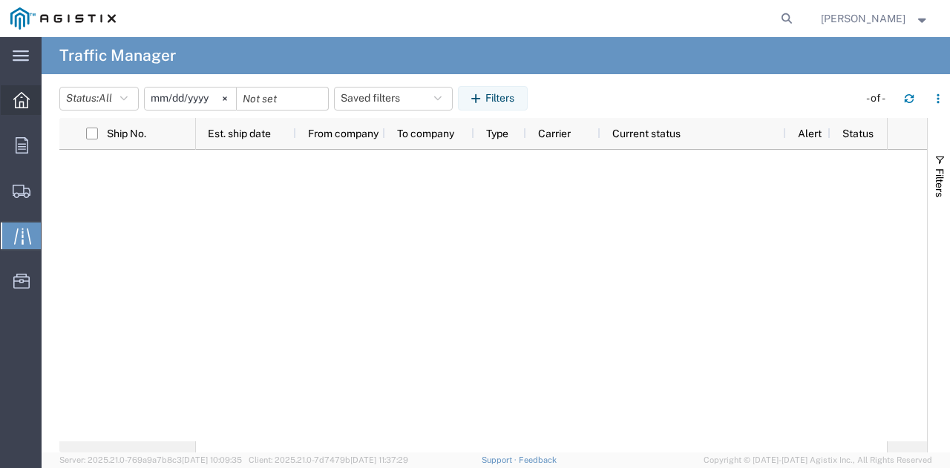
click at [25, 99] on icon at bounding box center [21, 100] width 16 height 16
